Goal: Transaction & Acquisition: Obtain resource

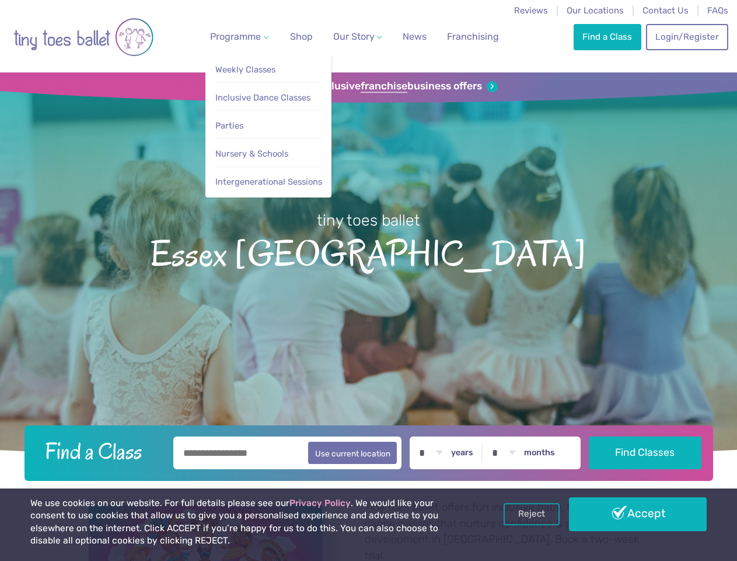
click at [237, 36] on span "Programme" at bounding box center [235, 36] width 51 height 11
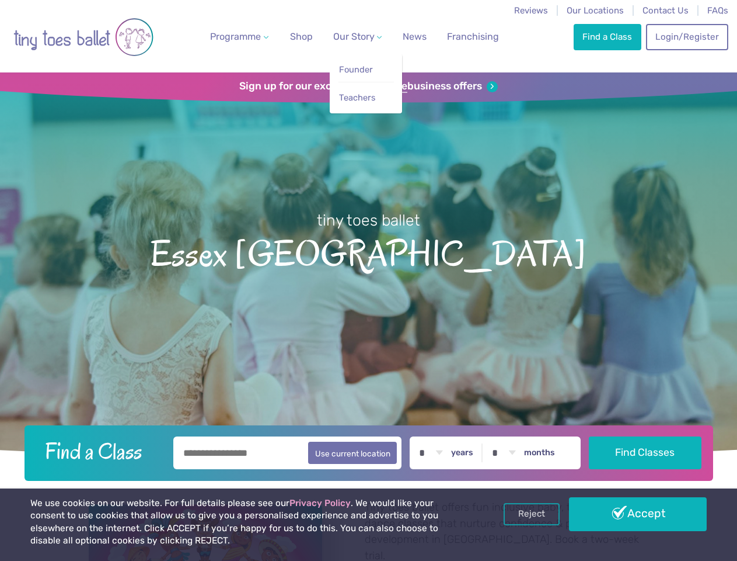
click at [347, 36] on span "Our Story" at bounding box center [353, 36] width 41 height 11
click at [368, 86] on strong "franchise" at bounding box center [384, 86] width 47 height 13
click at [0, 0] on iframe at bounding box center [0, 0] width 0 height 0
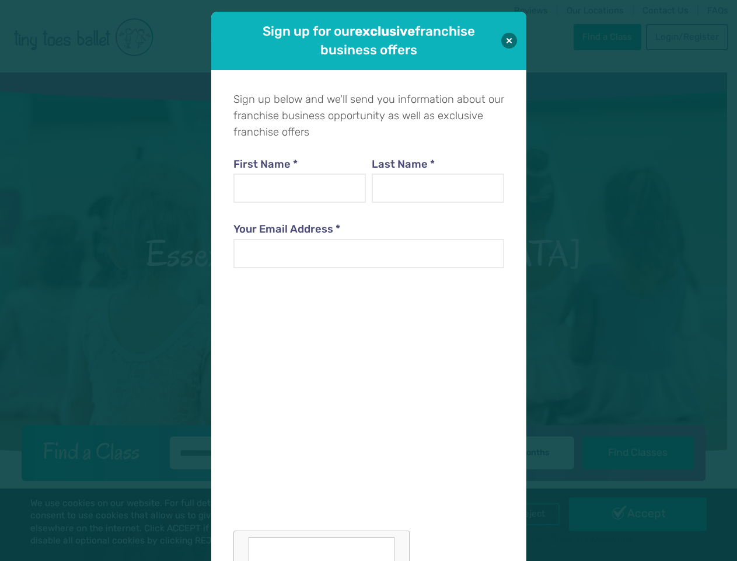
click at [532, 514] on div "Sign up for our exclusive franchise business offers Sign up below and we'll sen…" at bounding box center [368, 280] width 737 height 561
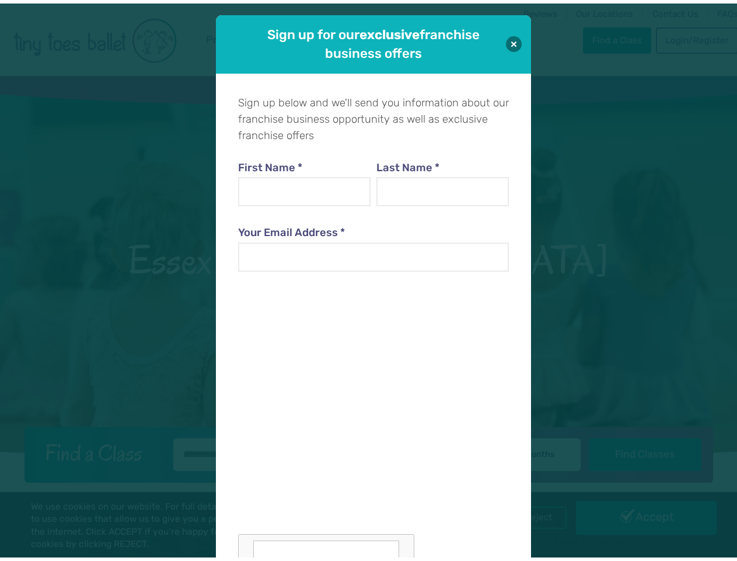
scroll to position [12, 0]
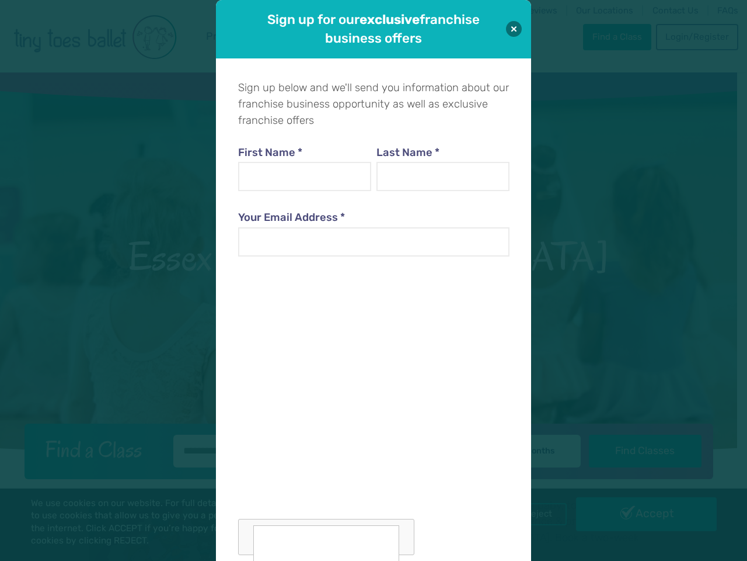
click at [638, 514] on div "Sign up for our exclusive franchise business offers Sign up below and we'll sen…" at bounding box center [373, 280] width 747 height 561
